Goal: Transaction & Acquisition: Book appointment/travel/reservation

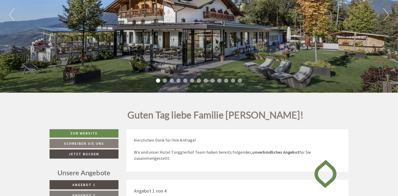
scroll to position [52, 0]
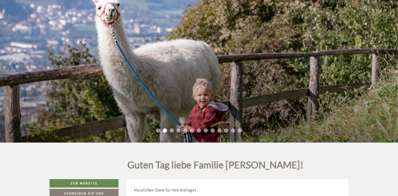
click at [172, 128] on li "3" at bounding box center [172, 130] width 4 height 4
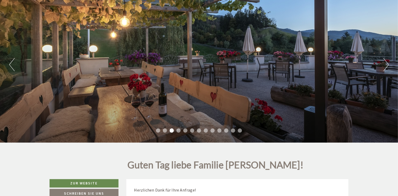
click at [177, 129] on ul "1 2 3 4 5 6 7 8 9 10 11 12 13" at bounding box center [199, 131] width 398 height 6
click at [178, 129] on li "4" at bounding box center [179, 130] width 4 height 4
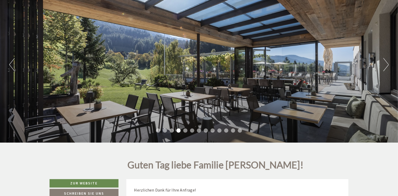
click at [185, 129] on li "5" at bounding box center [185, 130] width 4 height 4
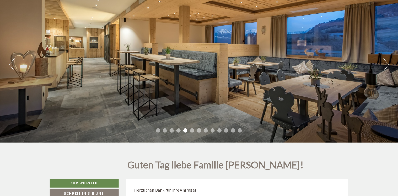
click at [192, 130] on li "6" at bounding box center [192, 130] width 4 height 4
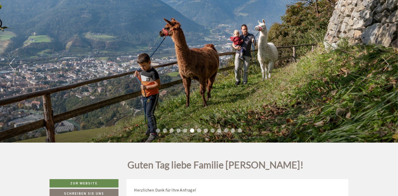
click at [199, 130] on li "7" at bounding box center [199, 130] width 4 height 4
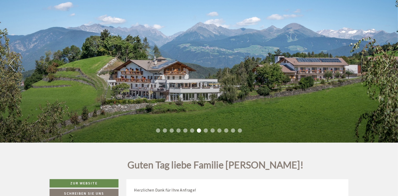
click at [199, 130] on li "7" at bounding box center [199, 130] width 4 height 4
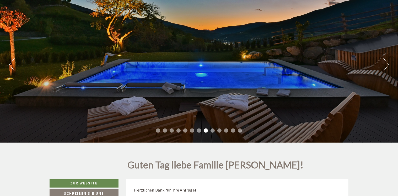
click at [213, 129] on li "9" at bounding box center [213, 130] width 4 height 4
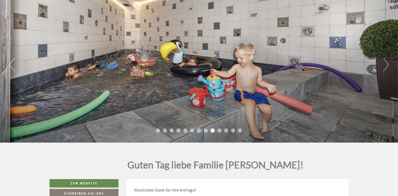
click at [220, 128] on li "10" at bounding box center [219, 130] width 4 height 4
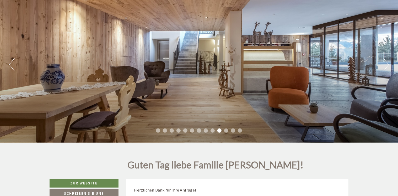
click at [226, 129] on li "11" at bounding box center [226, 130] width 4 height 4
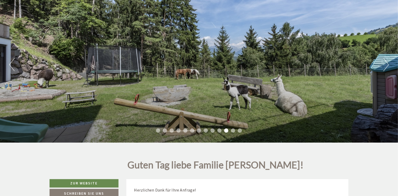
click at [233, 129] on li "12" at bounding box center [233, 130] width 4 height 4
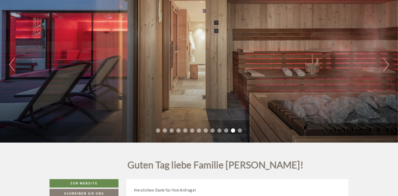
click at [241, 129] on li "13" at bounding box center [240, 130] width 4 height 4
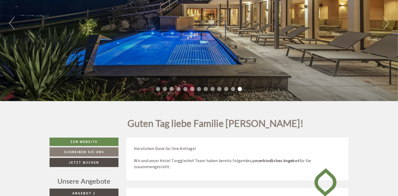
scroll to position [105, 0]
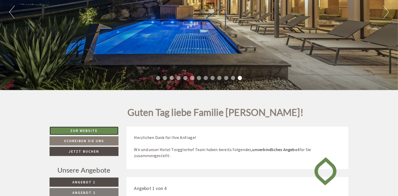
click at [90, 128] on link "Zur Website" at bounding box center [84, 130] width 69 height 8
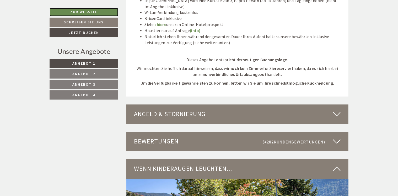
scroll to position [1390, 0]
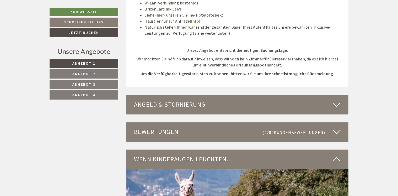
click at [88, 74] on span "Angebot 2" at bounding box center [83, 73] width 23 height 5
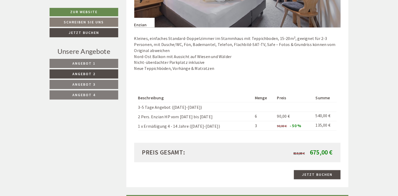
scroll to position [439, 0]
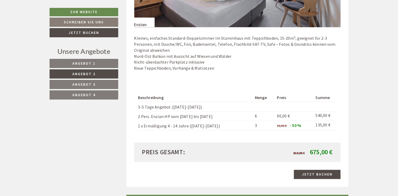
click at [93, 82] on span "Angebot 3" at bounding box center [83, 84] width 23 height 5
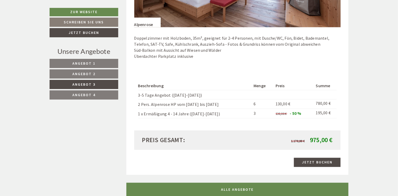
click at [87, 92] on span "Angebot 4" at bounding box center [83, 94] width 23 height 5
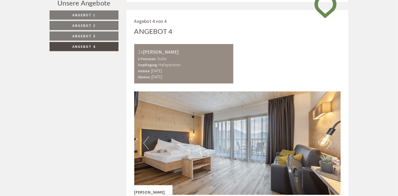
scroll to position [203, 0]
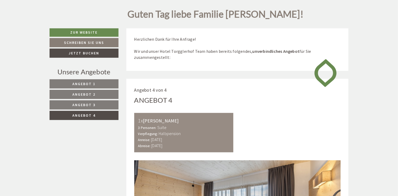
click at [93, 102] on span "Angebot 3" at bounding box center [83, 104] width 23 height 5
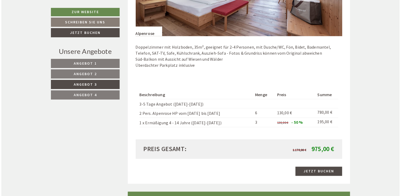
scroll to position [439, 0]
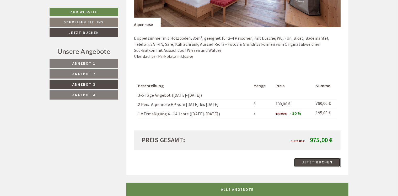
click at [320, 162] on link "Jetzt buchen" at bounding box center [317, 162] width 47 height 9
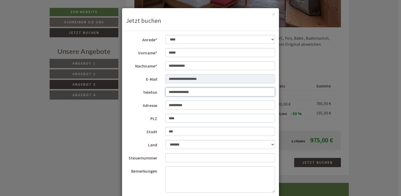
click at [198, 91] on input "**********" at bounding box center [220, 91] width 110 height 9
type input "**********"
click at [270, 143] on select "**********" at bounding box center [220, 144] width 110 height 9
select select "*"
click at [165, 140] on select "**********" at bounding box center [220, 144] width 110 height 9
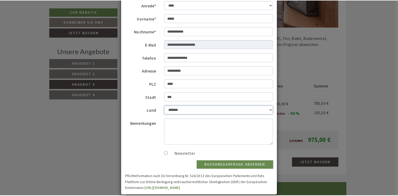
scroll to position [41, 0]
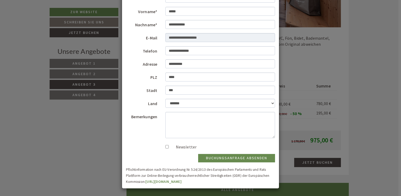
click at [91, 22] on div "**********" at bounding box center [200, 98] width 401 height 196
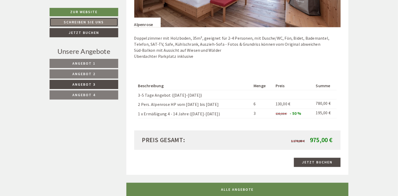
click at [91, 22] on link "Schreiben Sie uns" at bounding box center [84, 22] width 69 height 9
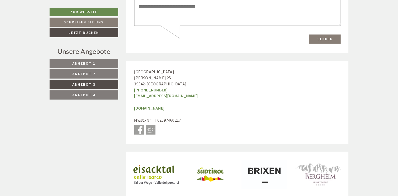
scroll to position [1488, 0]
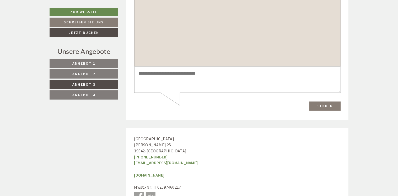
click at [83, 83] on span "Angebot 3" at bounding box center [83, 84] width 23 height 5
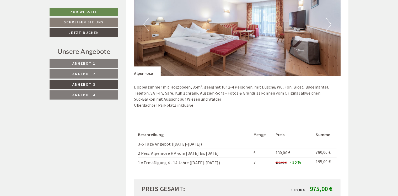
scroll to position [387, 0]
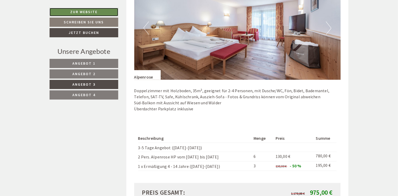
click at [92, 11] on link "Zur Website" at bounding box center [84, 12] width 69 height 8
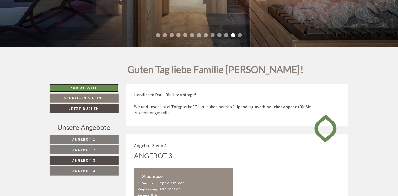
scroll to position [124, 0]
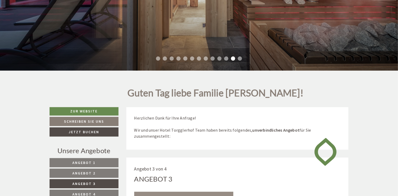
click at [91, 172] on span "Angebot 2" at bounding box center [83, 172] width 23 height 5
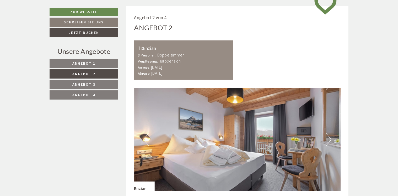
scroll to position [177, 0]
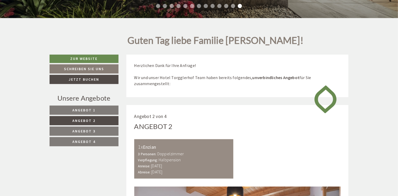
click at [83, 108] on span "Angebot 1" at bounding box center [83, 110] width 23 height 5
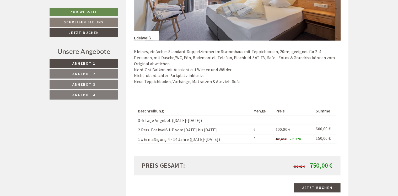
scroll to position [439, 0]
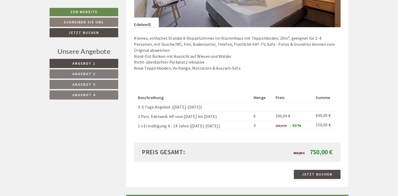
click at [81, 83] on span "Angebot 3" at bounding box center [83, 84] width 23 height 5
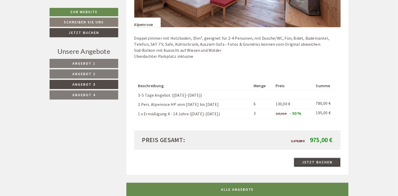
click at [321, 160] on link "Jetzt buchen" at bounding box center [317, 162] width 47 height 9
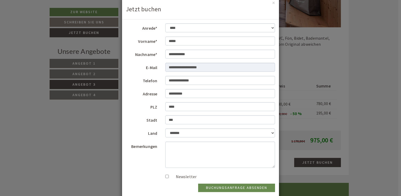
scroll to position [0, 0]
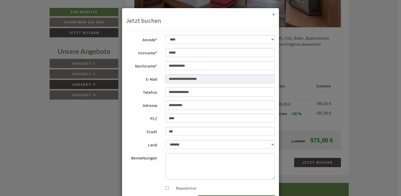
click at [272, 14] on button "×" at bounding box center [273, 15] width 3 height 6
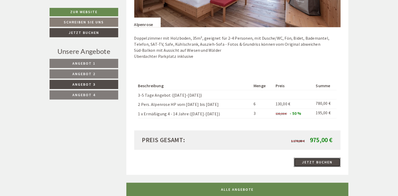
click at [320, 160] on link "Jetzt buchen" at bounding box center [317, 162] width 47 height 9
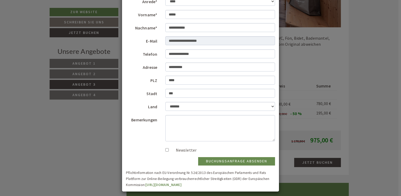
scroll to position [41, 0]
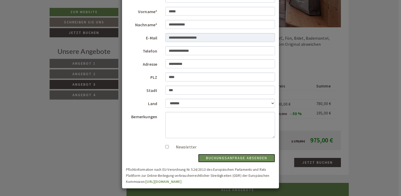
click at [245, 157] on button "Buchungsanfrage absenden" at bounding box center [236, 158] width 77 height 8
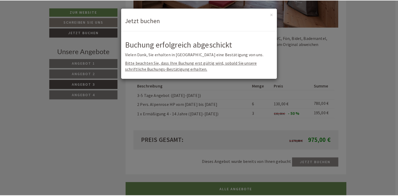
scroll to position [0, 0]
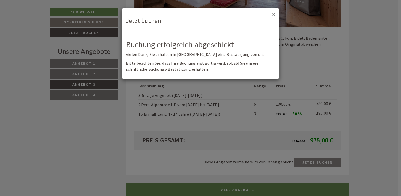
click at [274, 13] on button "×" at bounding box center [273, 15] width 3 height 6
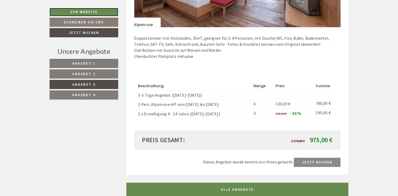
click at [80, 10] on link "Zur Website" at bounding box center [84, 12] width 69 height 8
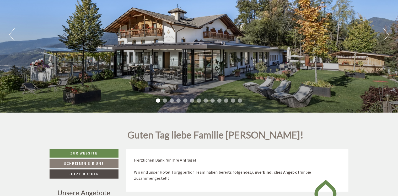
scroll to position [79, 0]
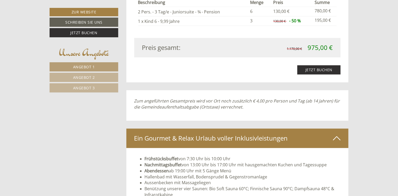
scroll to position [1442, 0]
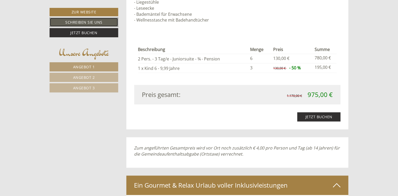
click at [88, 21] on link "Schreiben Sie uns" at bounding box center [84, 22] width 69 height 9
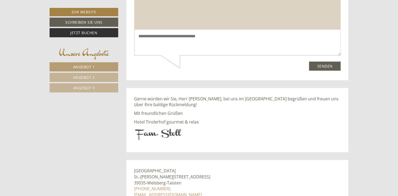
scroll to position [2573, 0]
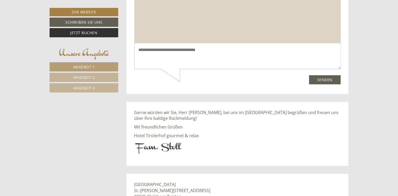
click at [142, 58] on textarea at bounding box center [237, 56] width 207 height 26
type textarea "**********"
click at [330, 79] on button "Senden" at bounding box center [325, 79] width 32 height 9
